Goal: Find specific fact: Locate a discrete piece of known information

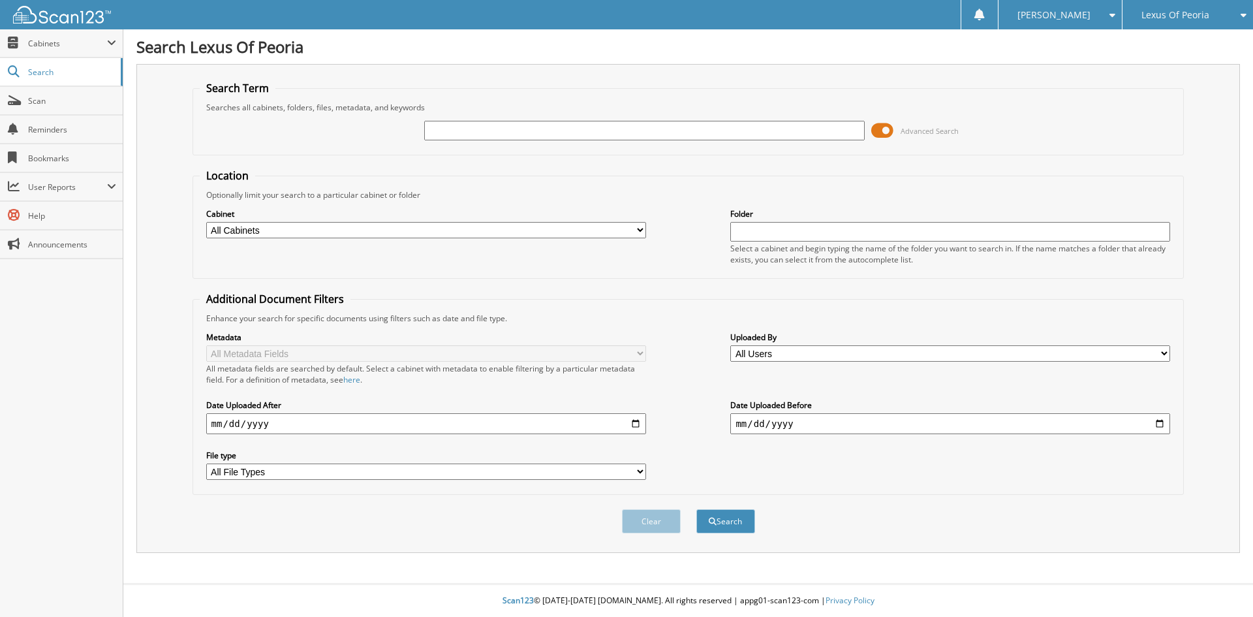
click at [1213, 16] on div "Lexus Of Peoria" at bounding box center [1187, 14] width 117 height 29
click at [446, 138] on input "text" at bounding box center [644, 131] width 440 height 20
type input "PL2558A"
click at [740, 525] on button "Search" at bounding box center [725, 521] width 59 height 24
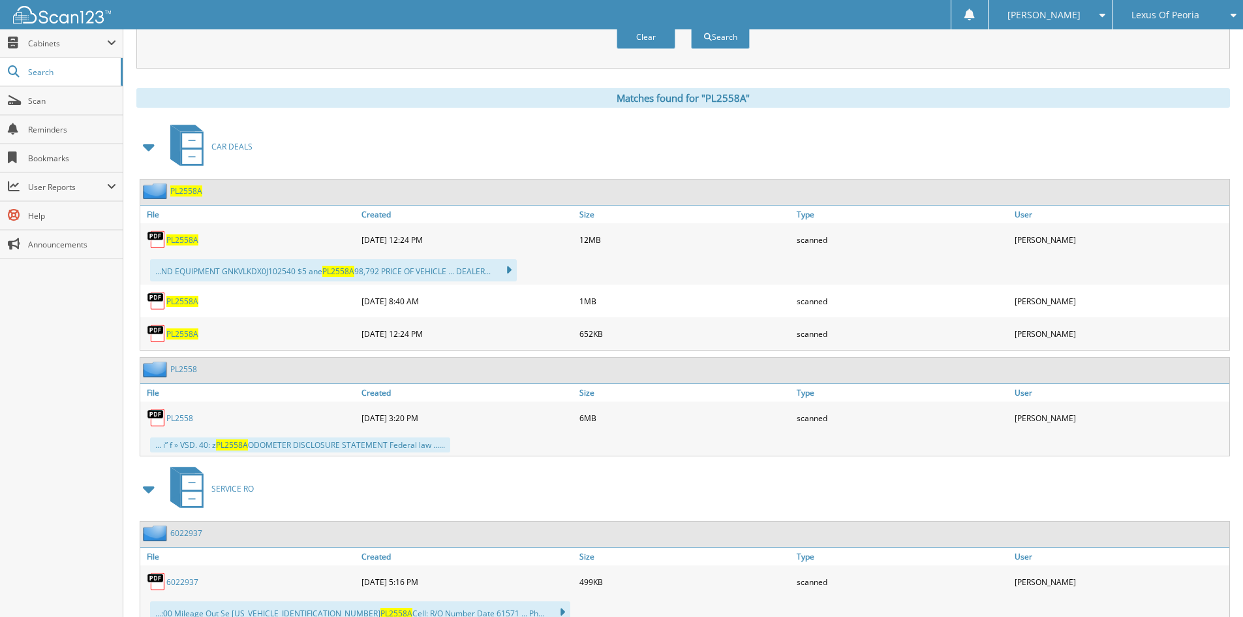
scroll to position [522, 0]
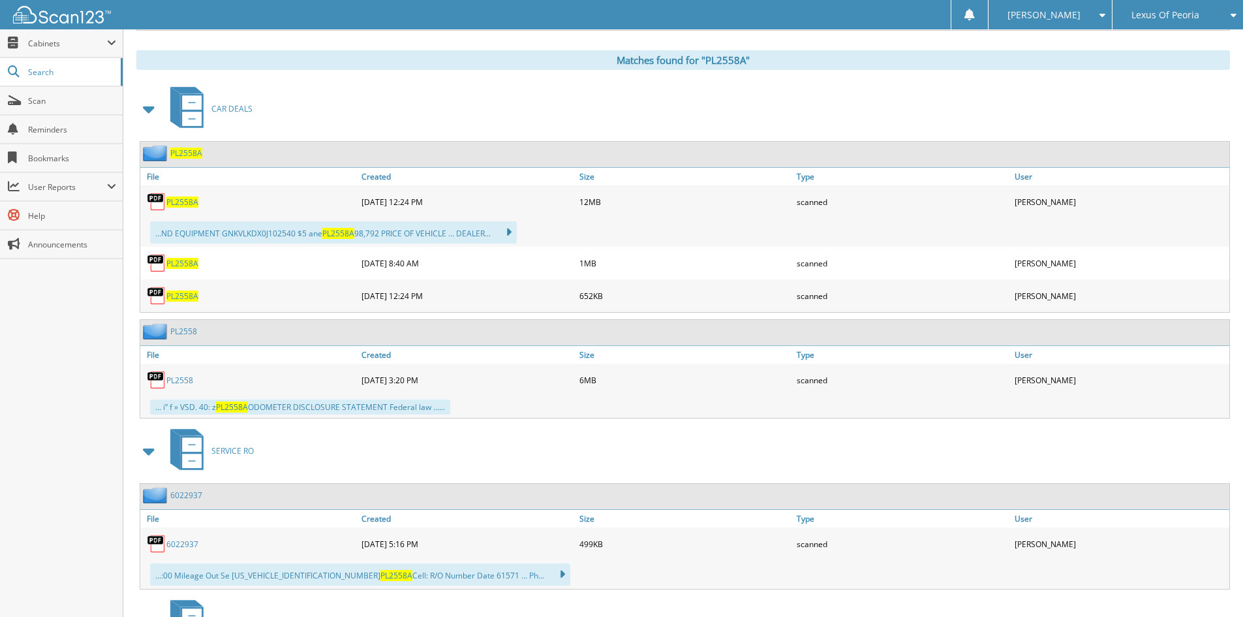
click at [186, 262] on span "PL2558A" at bounding box center [182, 263] width 32 height 11
